Goal: Information Seeking & Learning: Check status

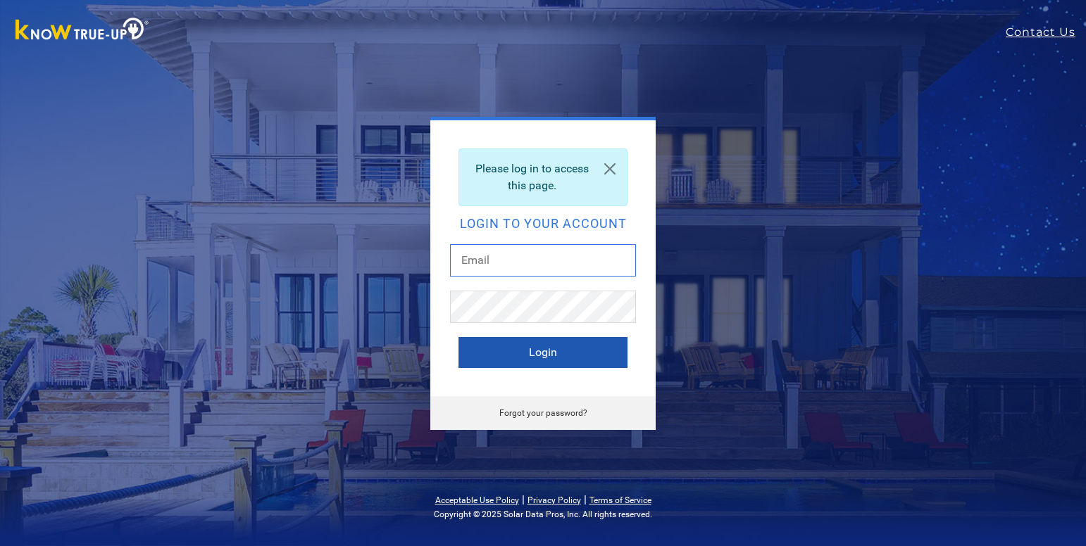
type input "mjharris1334@gmail.com"
click at [489, 354] on button "Login" at bounding box center [542, 352] width 169 height 31
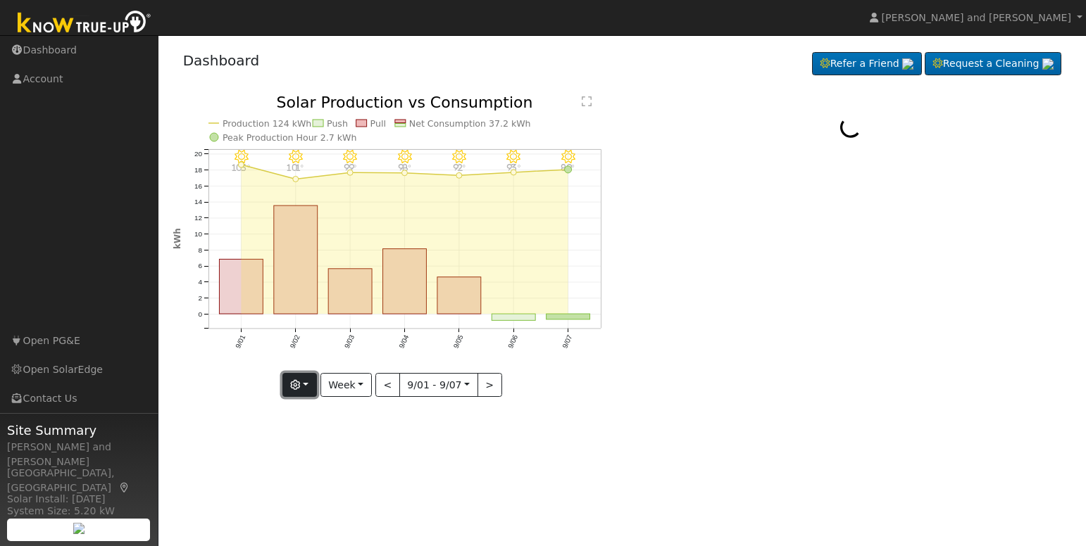
click at [306, 389] on button "button" at bounding box center [299, 385] width 35 height 24
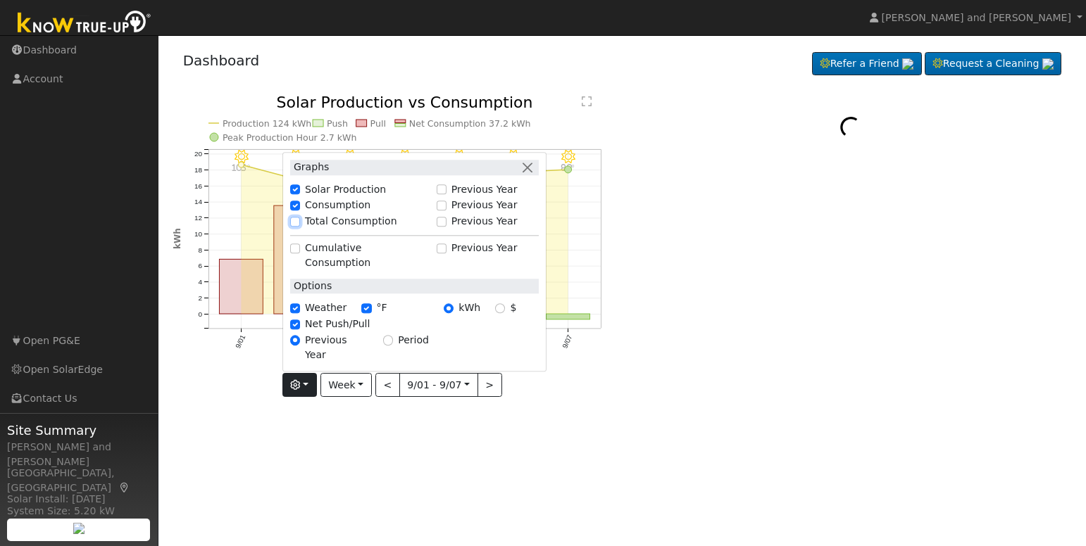
click at [300, 227] on input "Total Consumption" at bounding box center [295, 222] width 10 height 10
checkbox input "true"
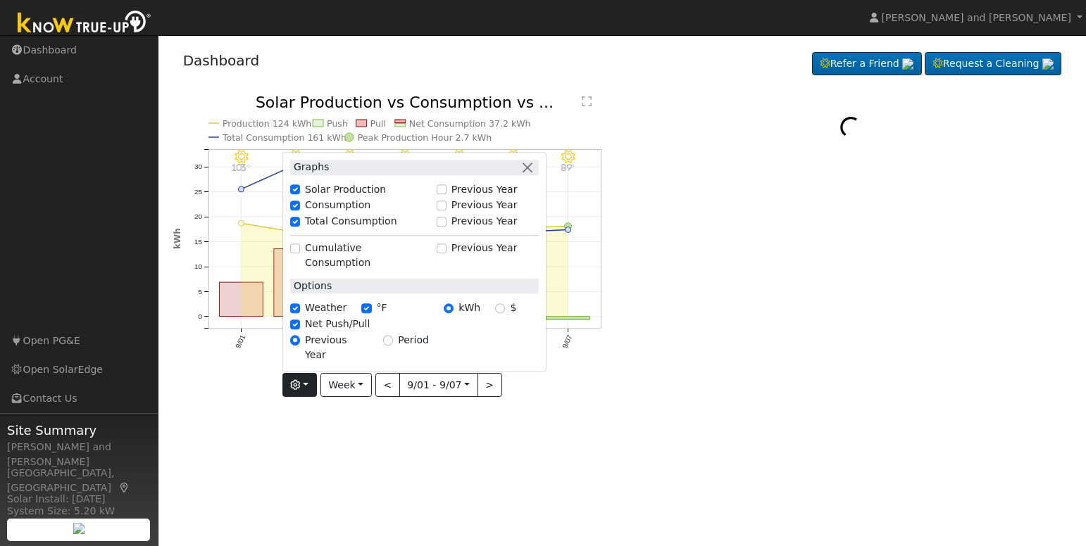
click at [575, 391] on icon "9/07 - Clear 89° 9/06 - Clear 93° 9/05 - Clear 92° 9/04 - Clear 98° 9/03 - Clea…" at bounding box center [394, 246] width 442 height 303
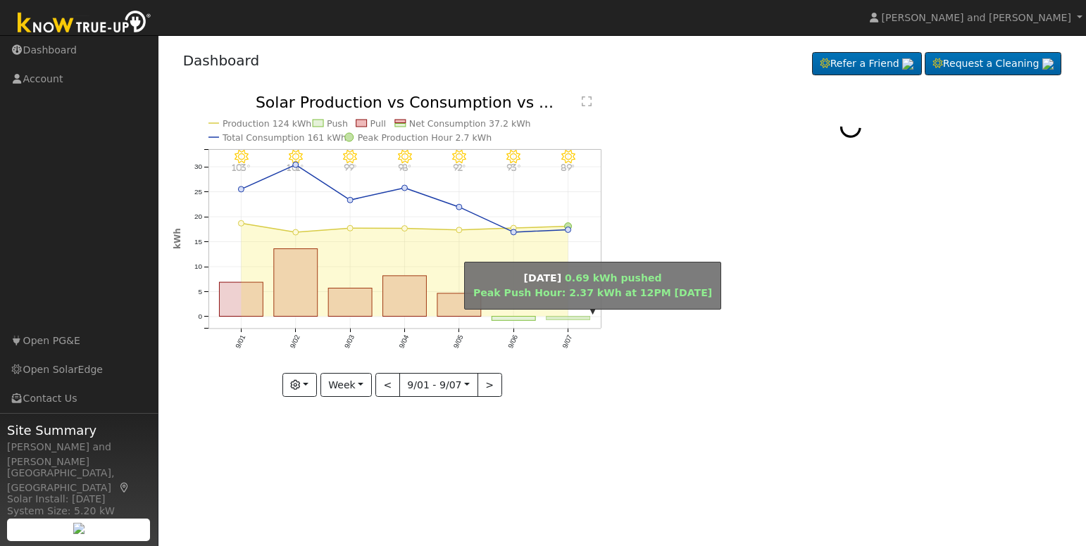
click at [565, 320] on rect "onclick=""" at bounding box center [568, 319] width 44 height 4
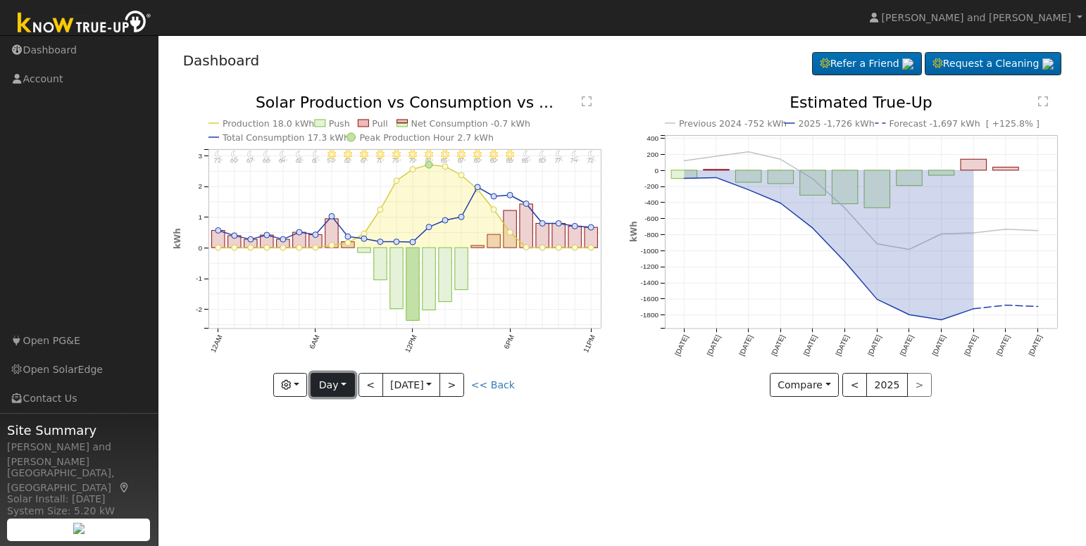
click at [333, 386] on button "Day" at bounding box center [333, 385] width 44 height 24
click at [334, 431] on link "Week" at bounding box center [360, 434] width 98 height 20
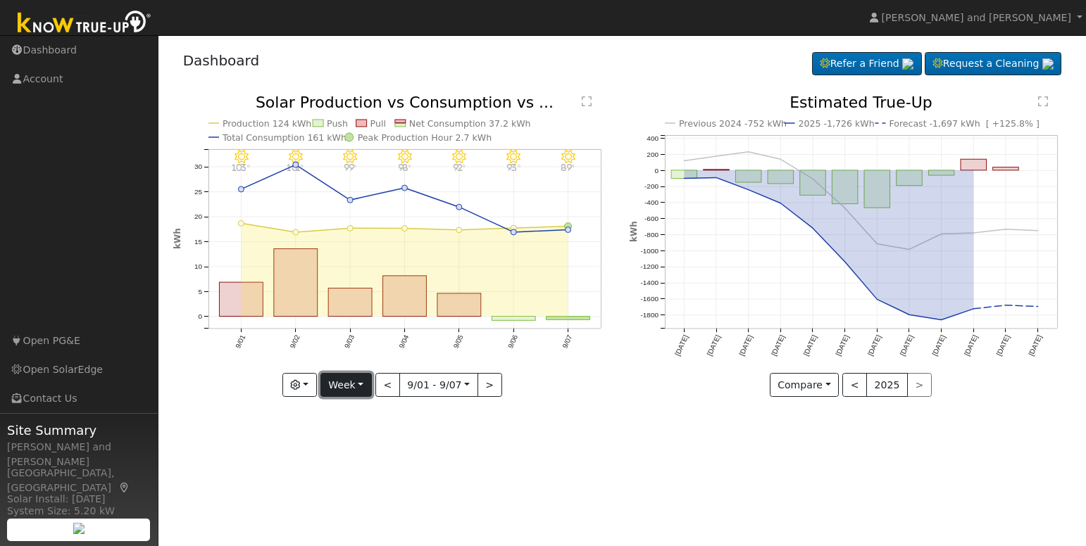
click at [346, 389] on button "Week" at bounding box center [345, 385] width 51 height 24
click at [349, 453] on link "Month" at bounding box center [370, 454] width 98 height 20
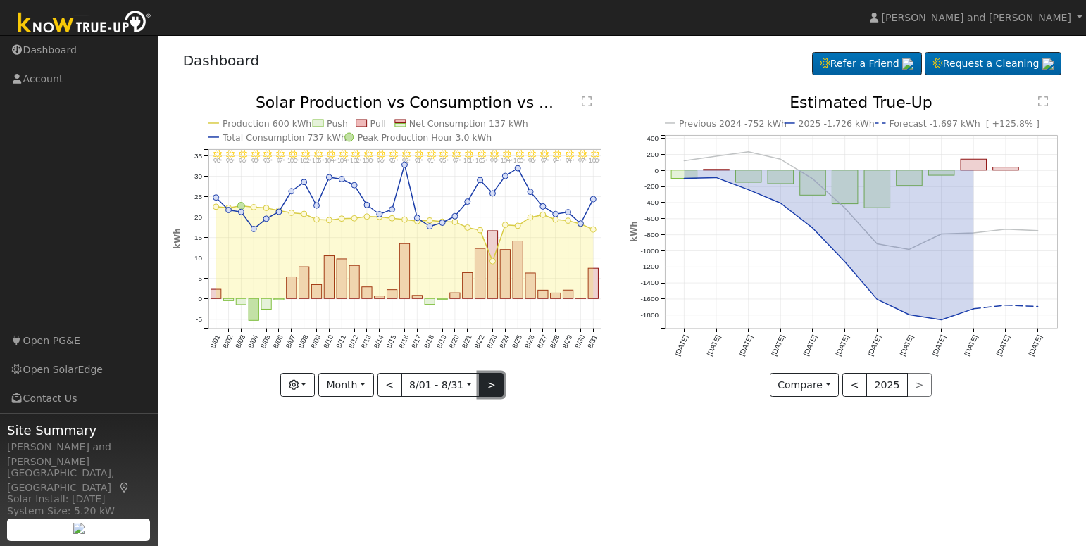
click at [485, 384] on button ">" at bounding box center [491, 385] width 25 height 24
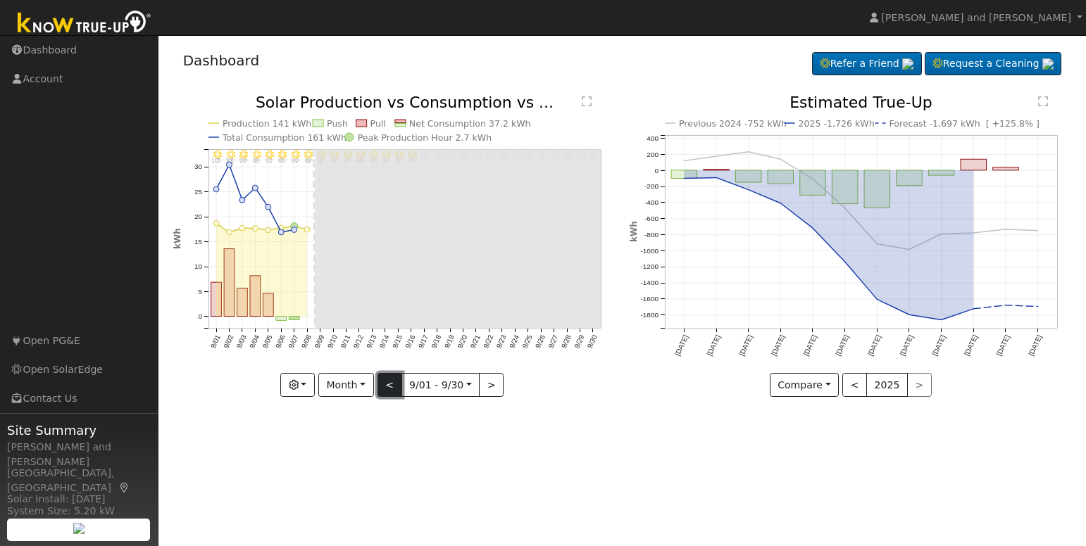
click at [394, 384] on button "<" at bounding box center [389, 385] width 25 height 24
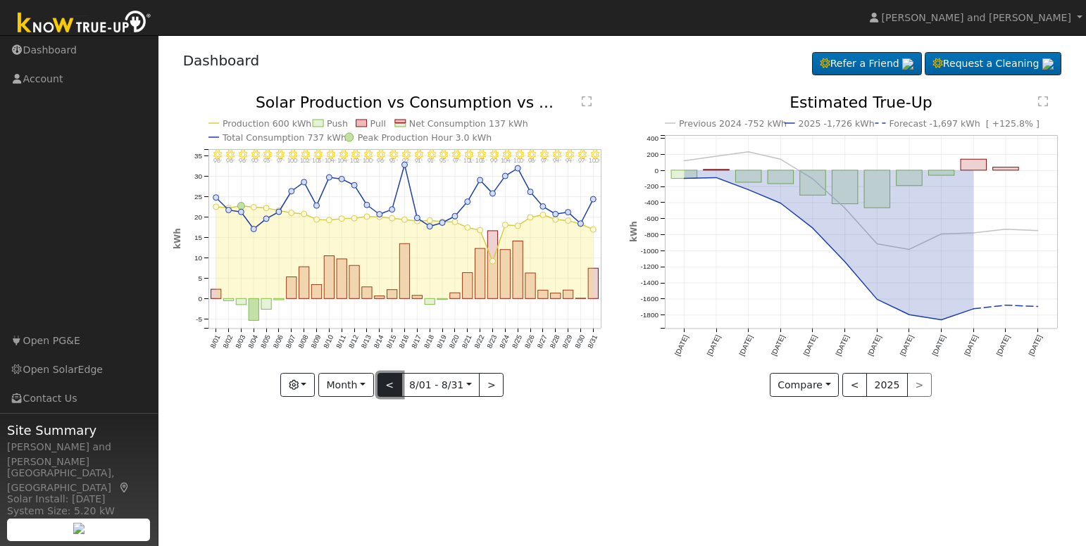
click at [394, 384] on button "<" at bounding box center [389, 385] width 25 height 24
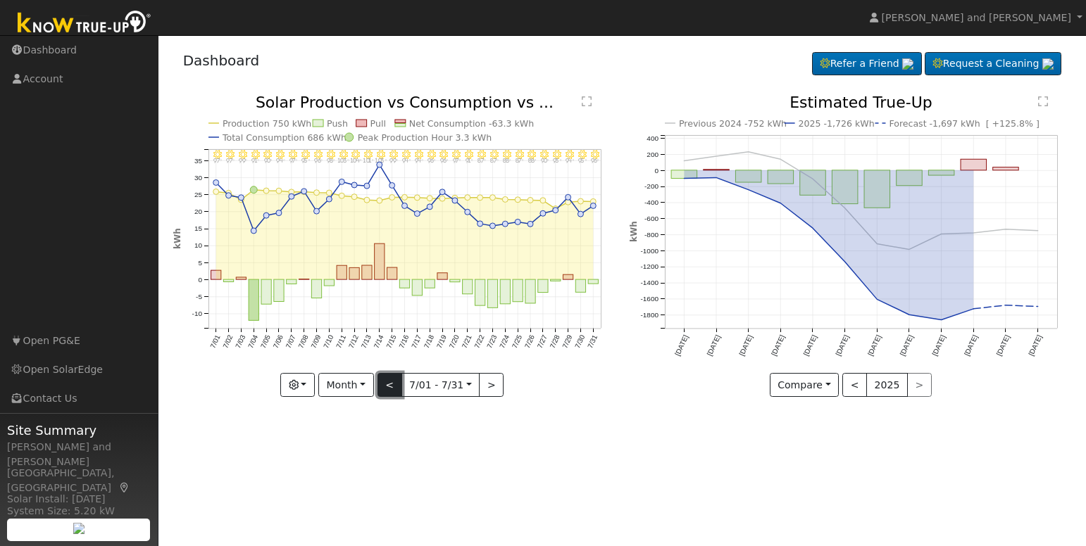
click at [394, 384] on button "<" at bounding box center [389, 385] width 25 height 24
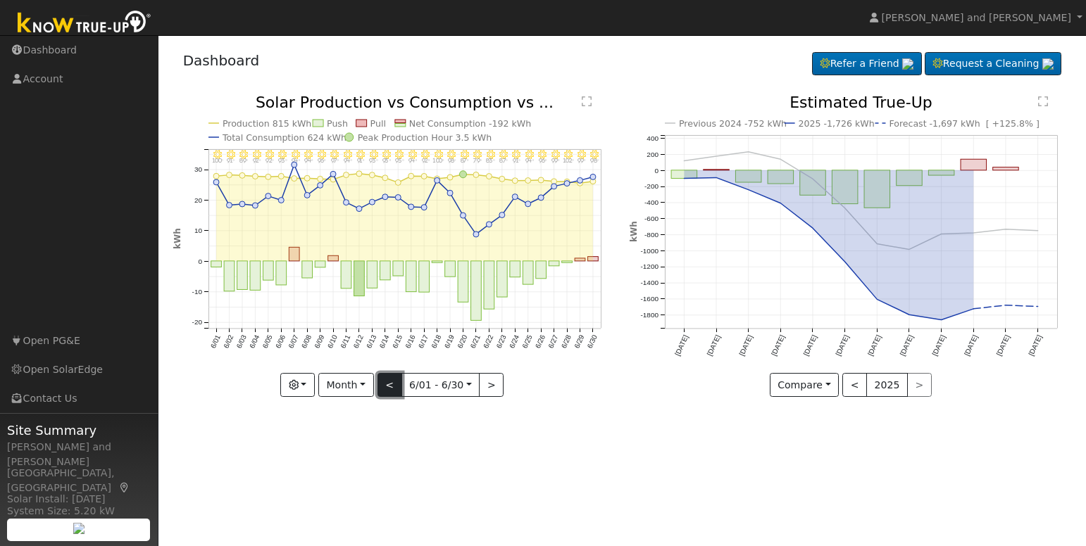
click at [394, 384] on button "<" at bounding box center [389, 385] width 25 height 24
type input "[DATE]"
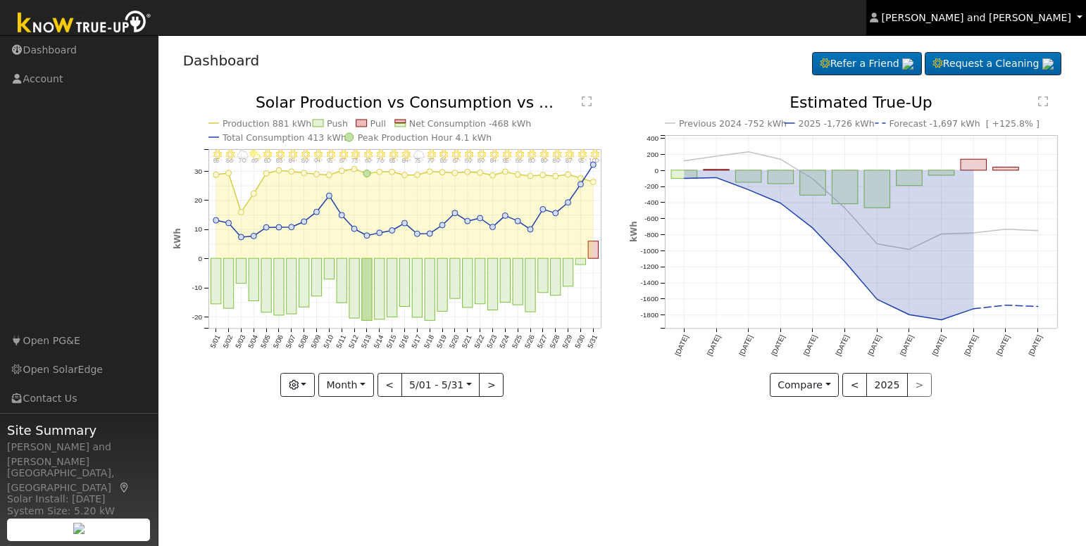
click at [1007, 19] on span "[PERSON_NAME] and [PERSON_NAME]" at bounding box center [976, 17] width 189 height 11
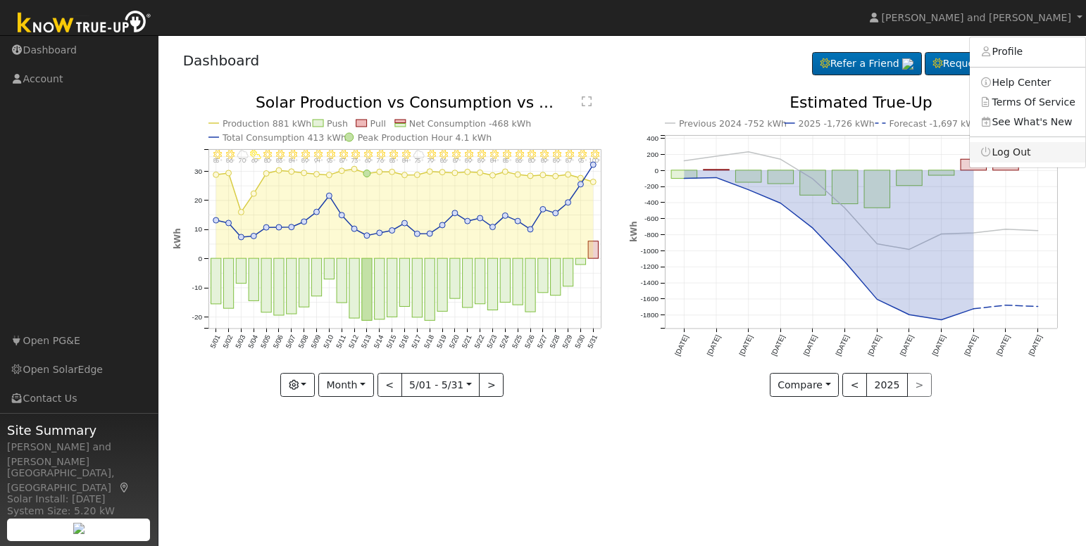
click at [1010, 147] on link "Log Out" at bounding box center [1027, 152] width 115 height 20
